Goal: Task Accomplishment & Management: Manage account settings

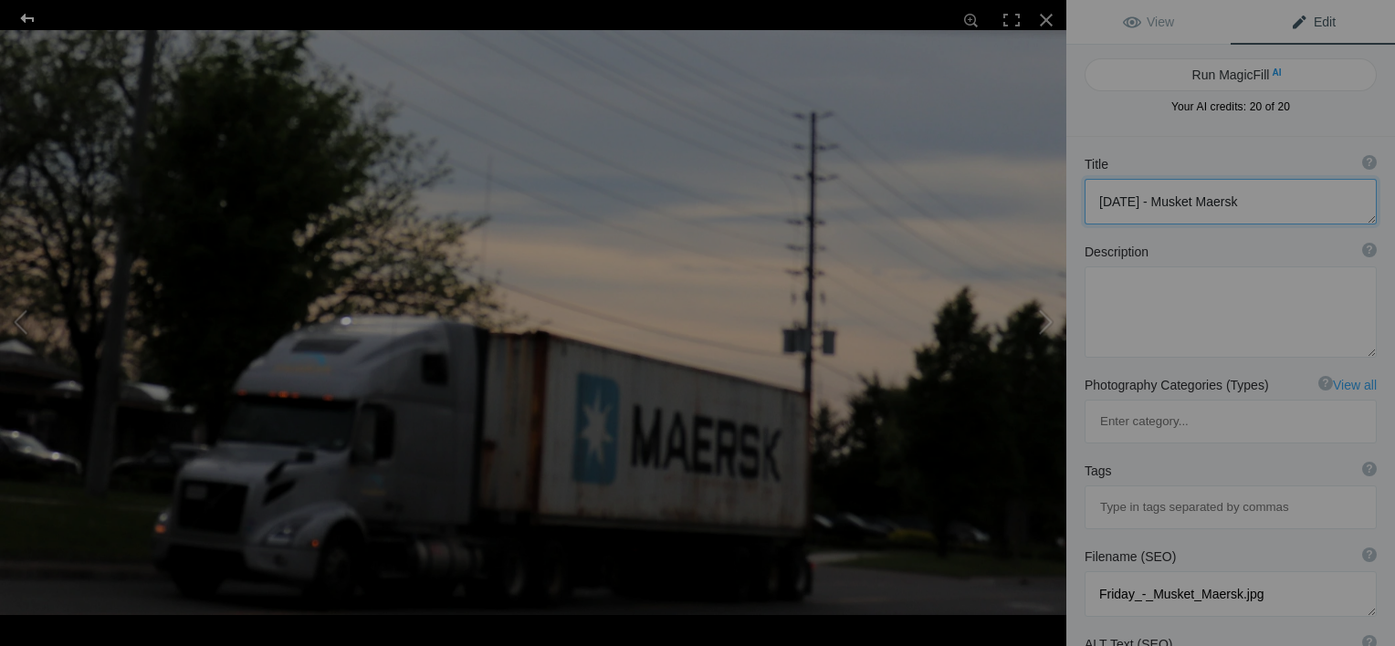
click at [29, 15] on div at bounding box center [28, 18] width 66 height 37
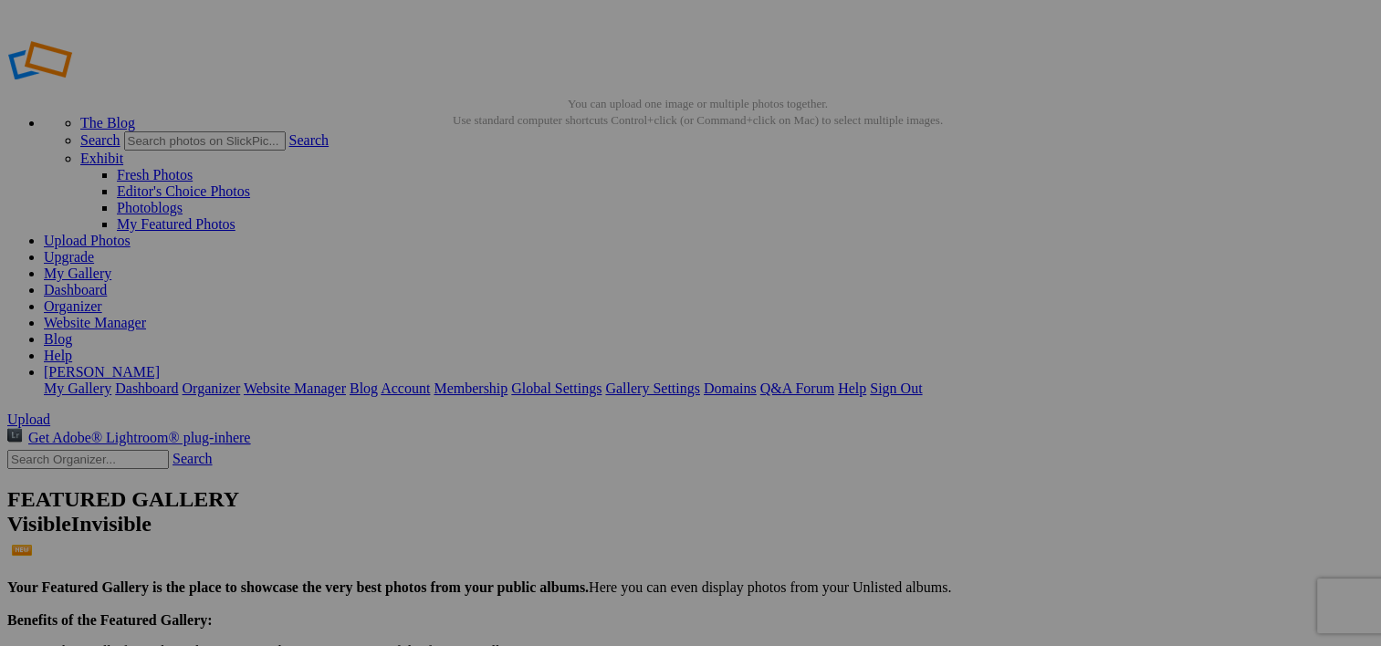
drag, startPoint x: 819, startPoint y: 280, endPoint x: 813, endPoint y: 270, distance: 11.4
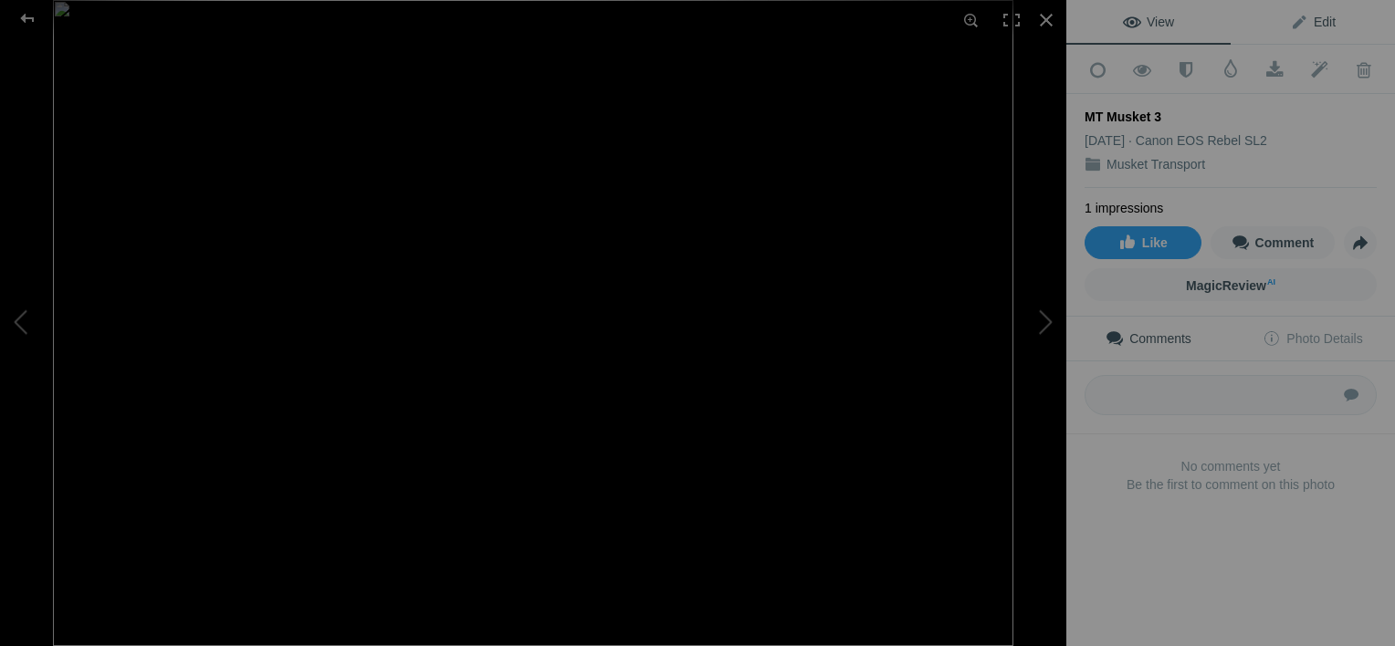
click at [1307, 29] on link "Edit" at bounding box center [1313, 22] width 164 height 44
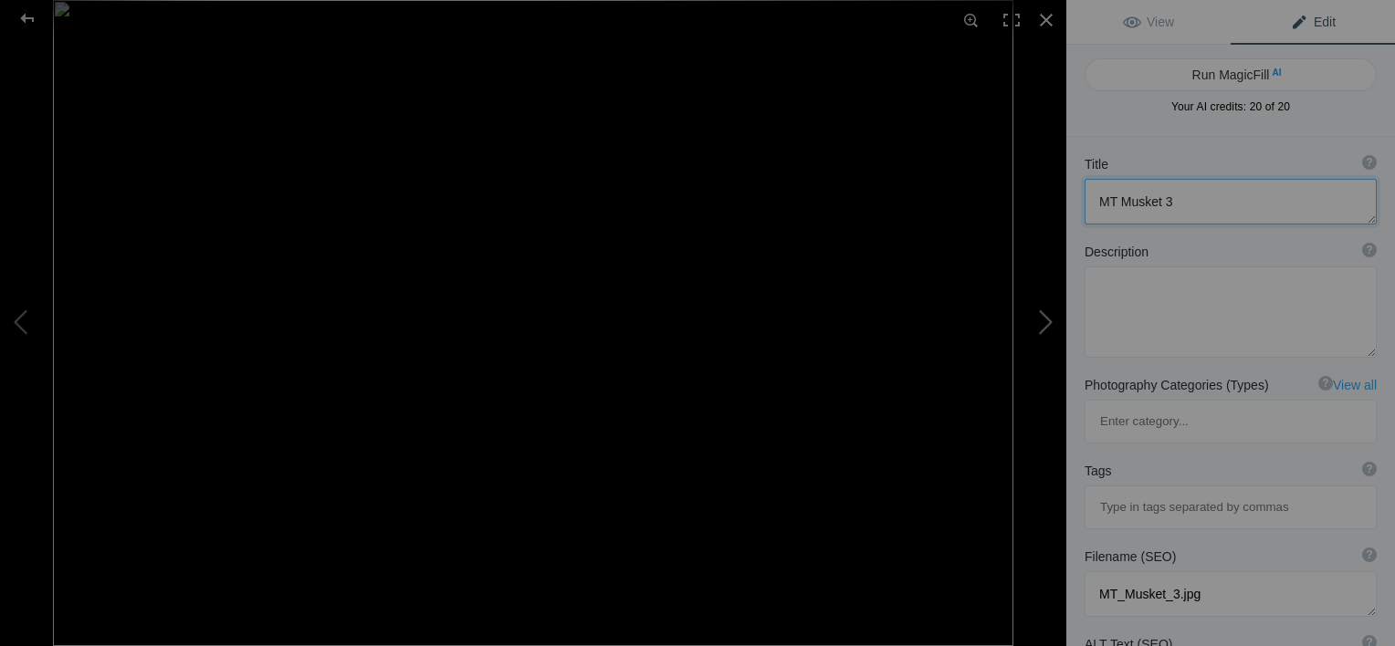
drag, startPoint x: 1180, startPoint y: 194, endPoint x: 1005, endPoint y: 230, distance: 179.0
click at [1005, 230] on div "MT Musket 3 View Edit Run MagicFill AI Your AI credits: 20 of 20 You have used …" at bounding box center [697, 323] width 1395 height 646
type textarea "Musket 4465"
click at [1125, 302] on textarea at bounding box center [1231, 312] width 292 height 91
type textarea "MT BTrain Container Chassis set."
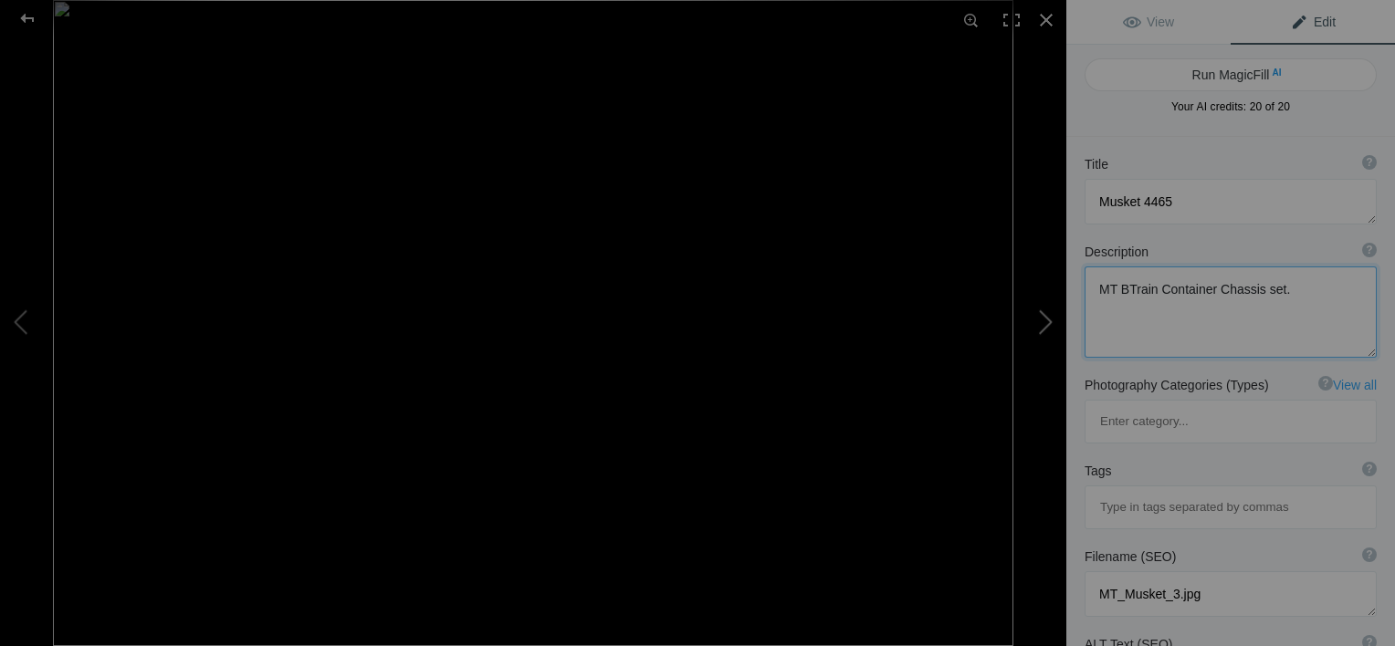
click at [971, 341] on button at bounding box center [997, 323] width 137 height 233
type textarea "MUSKET 4303"
type textarea "6-25-volvo_musket.jpg"
click at [1052, 23] on div at bounding box center [1046, 20] width 40 height 40
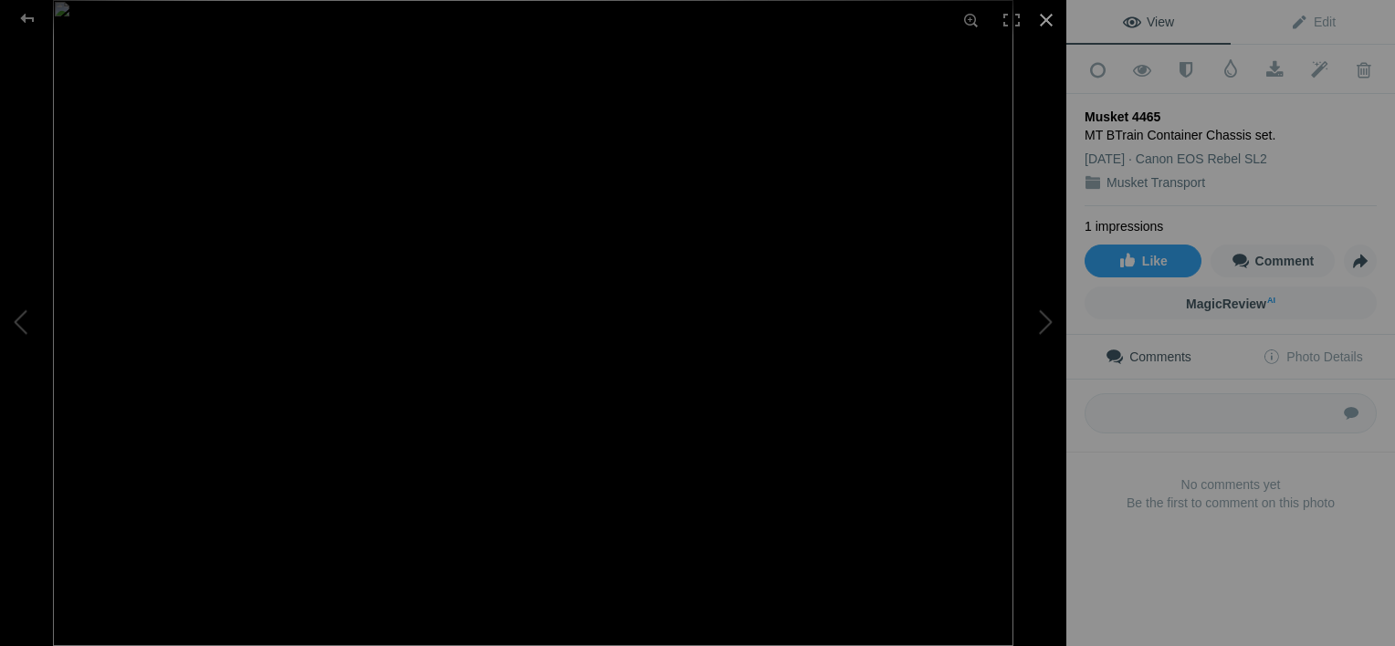
click at [1043, 18] on div at bounding box center [1046, 20] width 40 height 40
